Goal: Book appointment/travel/reservation

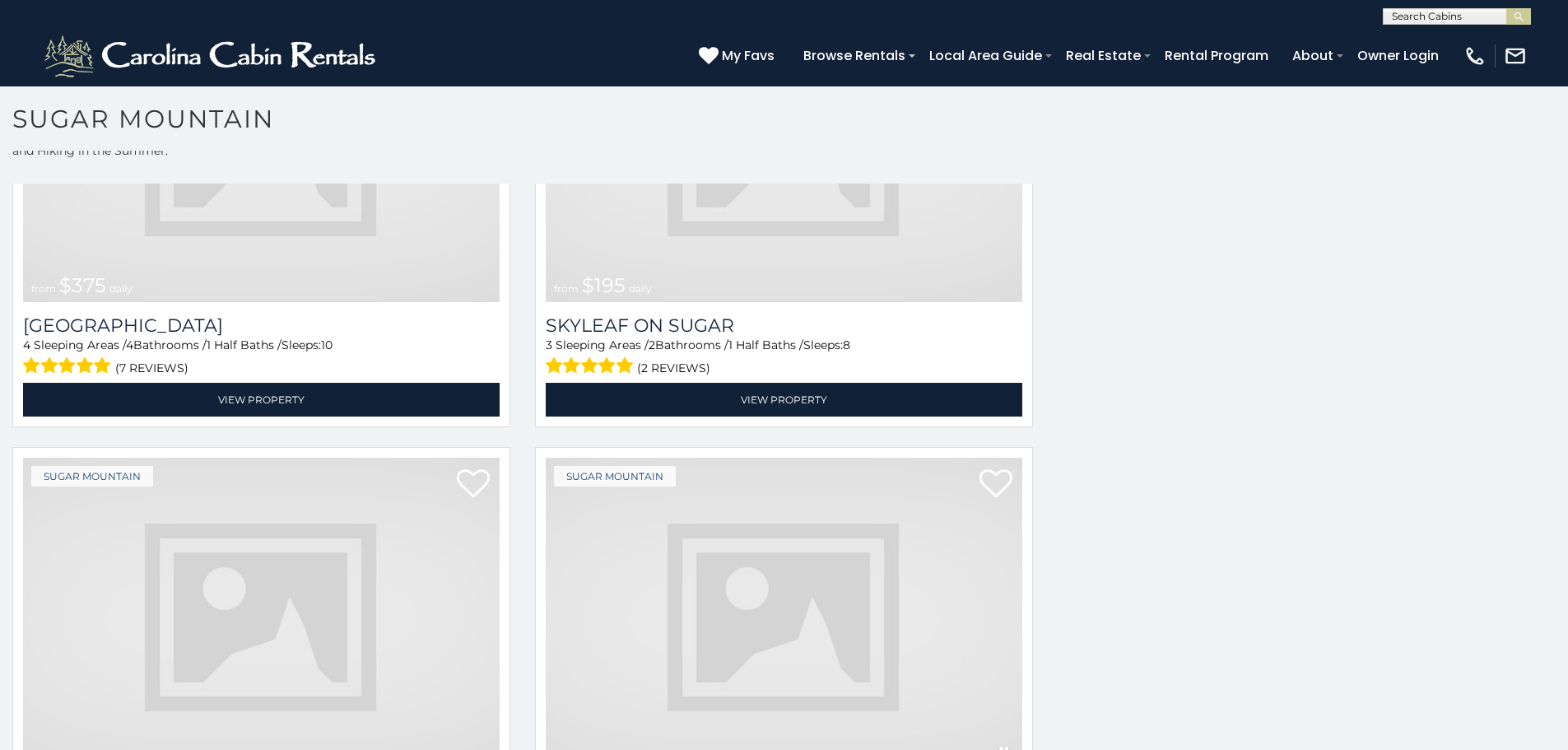
scroll to position [2738, 0]
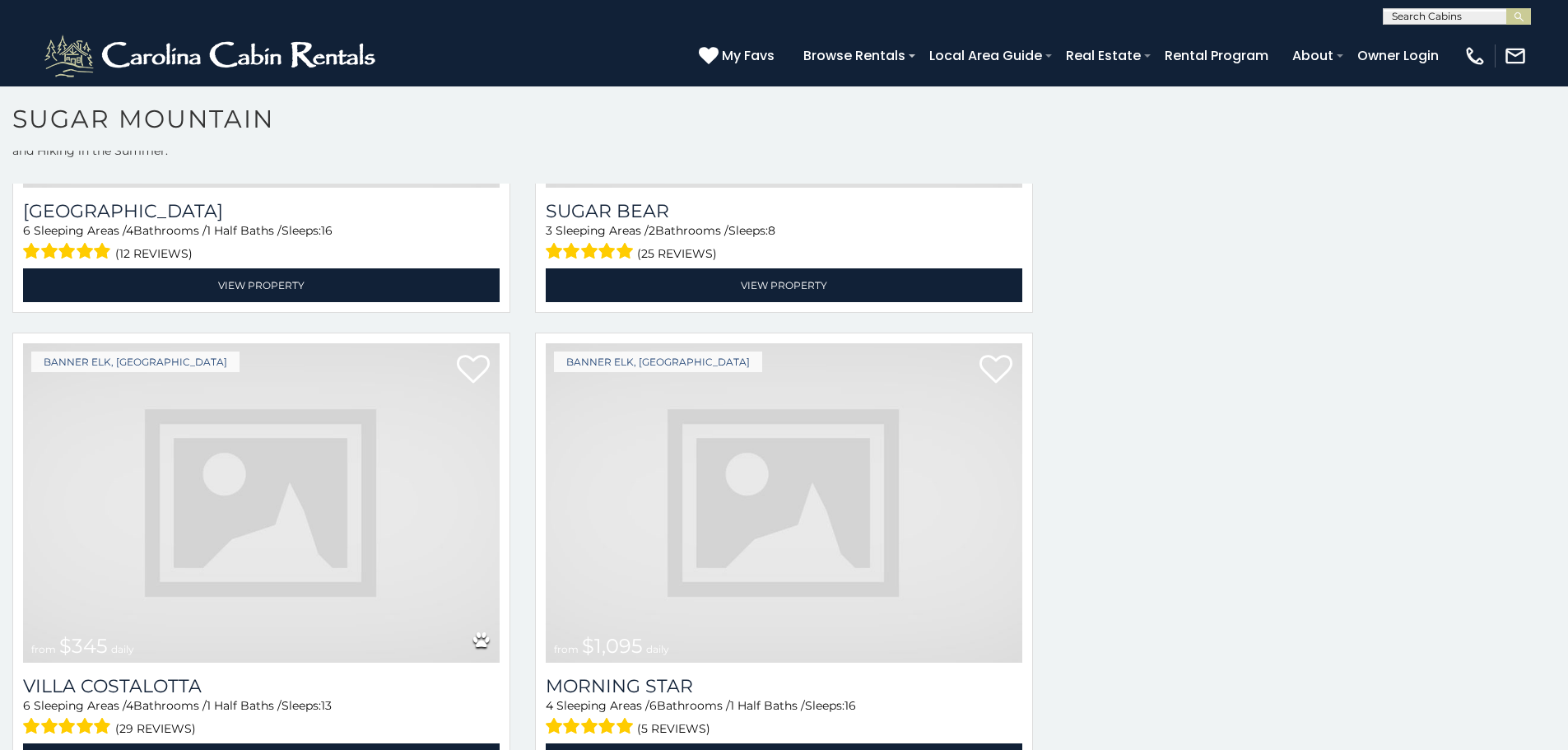
click at [967, 444] on img at bounding box center [784, 503] width 477 height 319
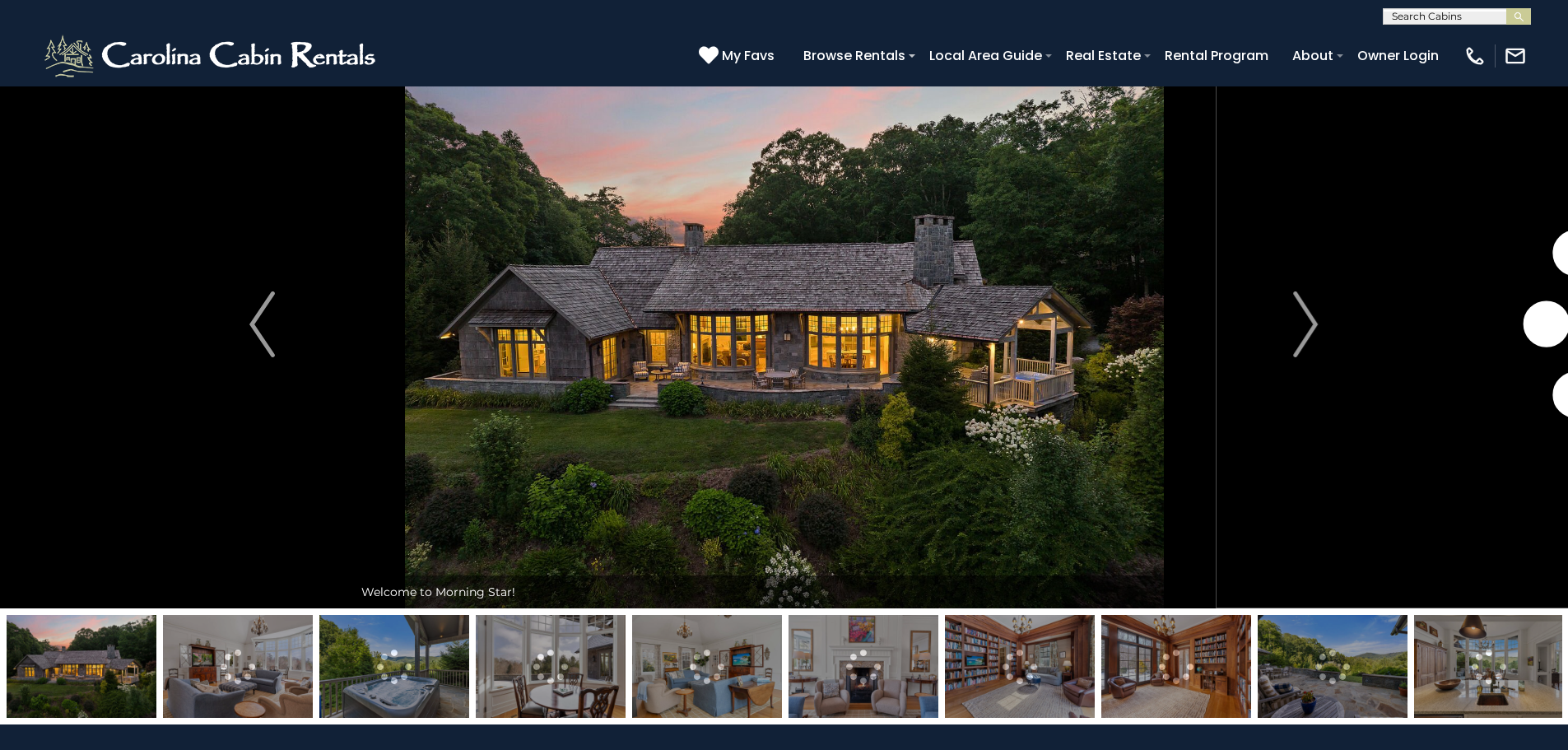
scroll to position [67, 0]
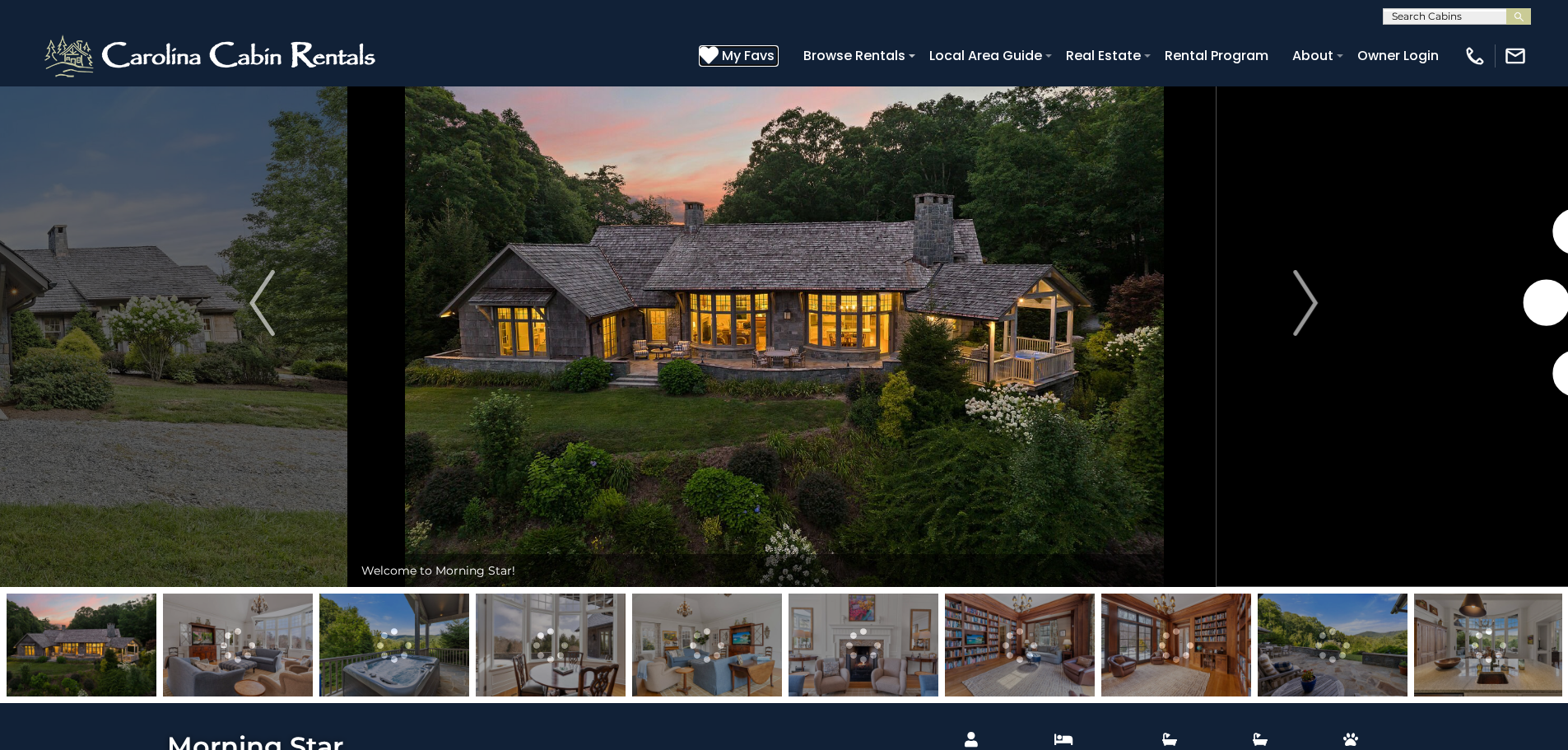
click at [775, 49] on span "My Favs" at bounding box center [748, 55] width 53 height 20
